Goal: Information Seeking & Learning: Learn about a topic

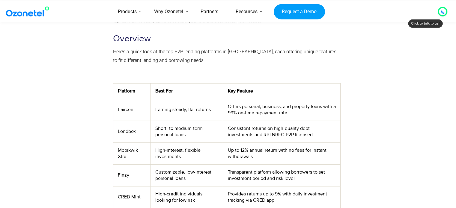
scroll to position [180, 0]
click at [203, 127] on td "Short- to medium-term personal loans" at bounding box center [187, 132] width 72 height 22
click at [241, 117] on td "Offers personal, business, and property loans with a 99% on-time repayment rate" at bounding box center [281, 110] width 117 height 22
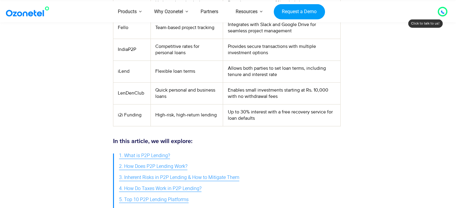
scroll to position [449, 0]
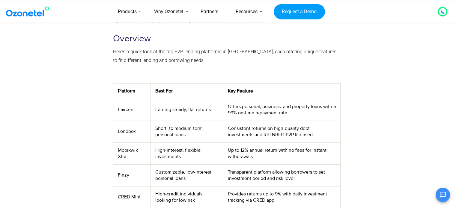
click at [132, 112] on td "Faircent" at bounding box center [131, 110] width 37 height 22
click at [128, 110] on td "Faircent" at bounding box center [131, 110] width 37 height 22
click at [126, 136] on td "Lendbox" at bounding box center [131, 132] width 37 height 22
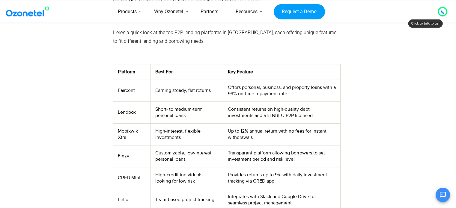
scroll to position [210, 0]
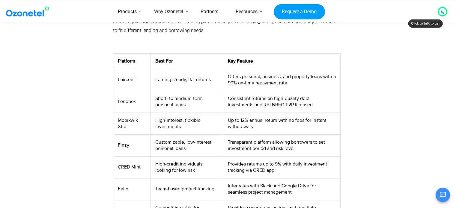
click at [131, 127] on td "Mobikwik Xtra" at bounding box center [131, 124] width 37 height 22
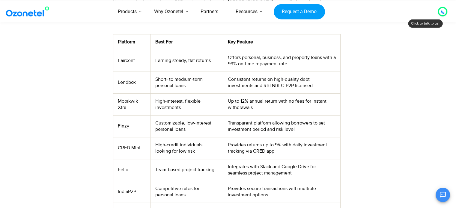
scroll to position [240, 0]
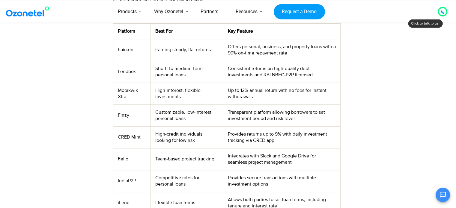
click at [134, 139] on td "CRED Mint" at bounding box center [131, 137] width 37 height 22
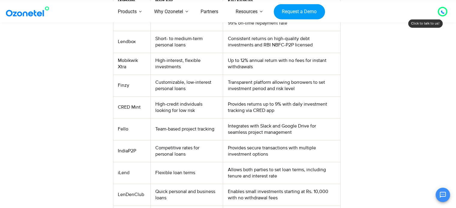
click at [135, 152] on td "IndiaP2P" at bounding box center [131, 151] width 37 height 22
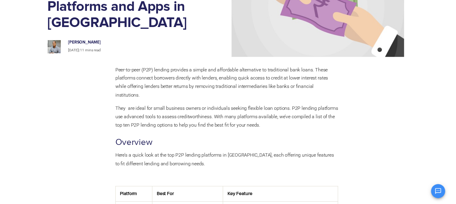
scroll to position [0, 0]
